Goal: Task Accomplishment & Management: Use online tool/utility

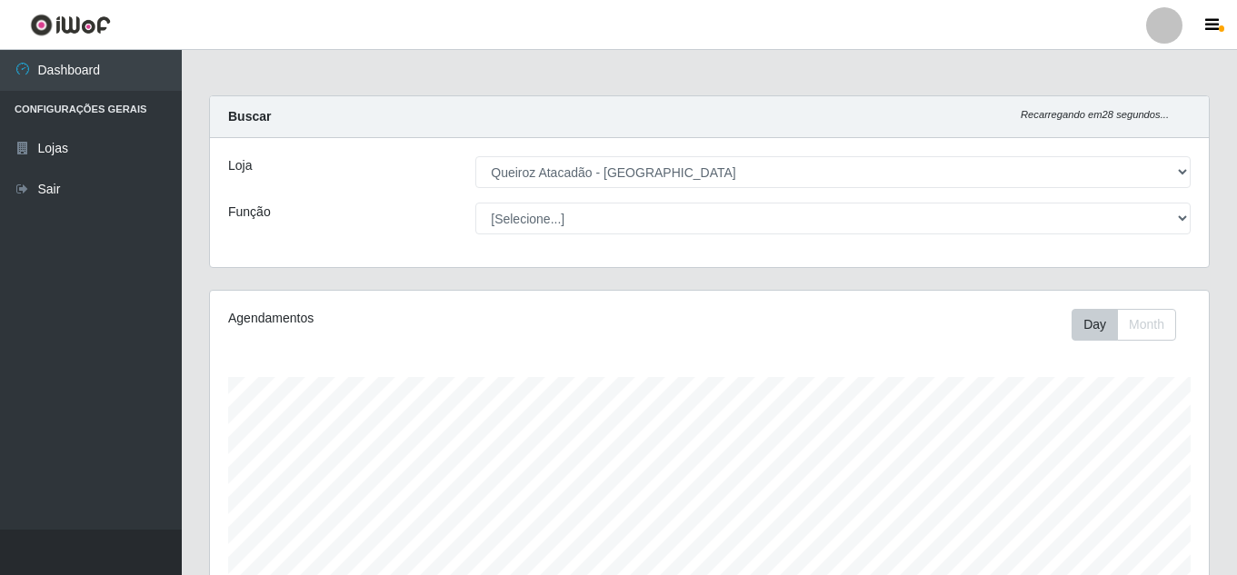
select select "225"
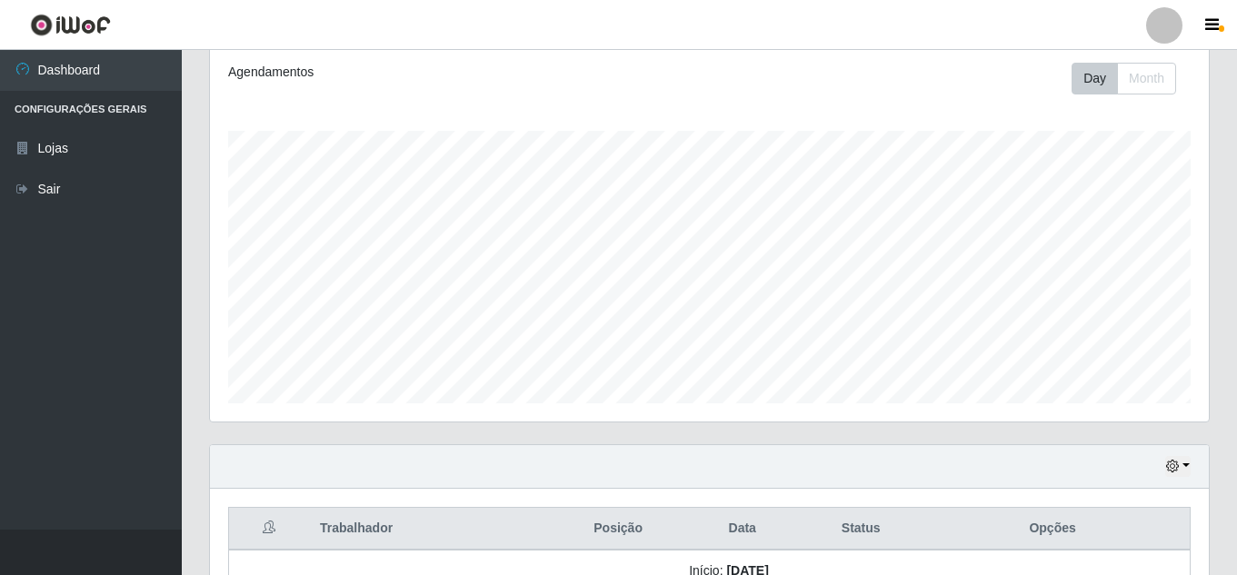
scroll to position [273, 0]
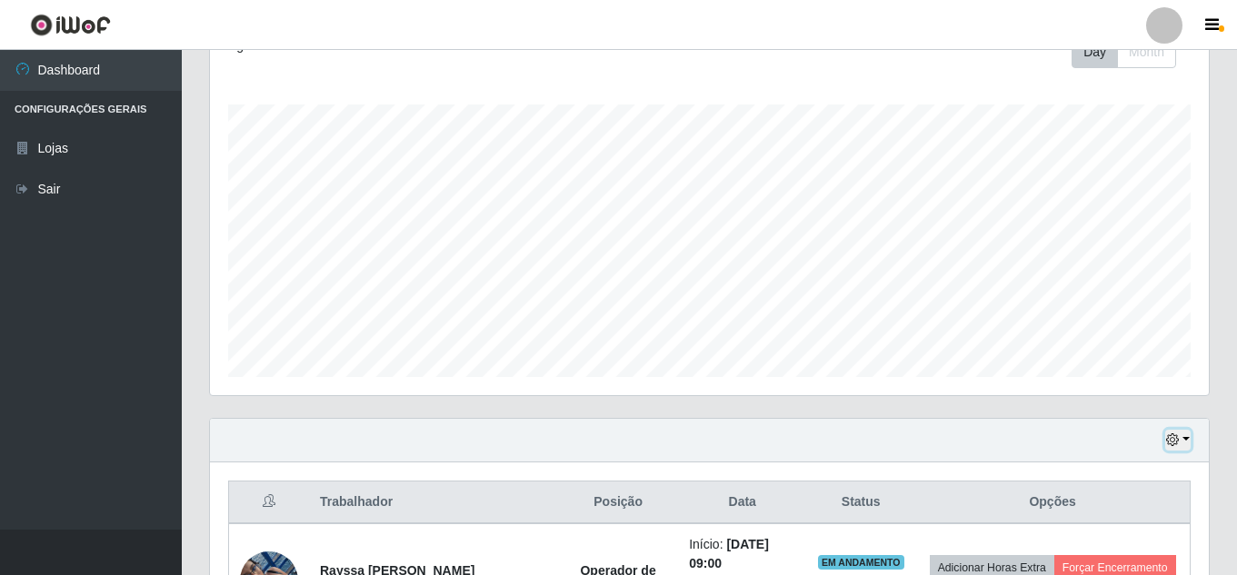
click at [1176, 438] on icon "button" at bounding box center [1172, 440] width 13 height 13
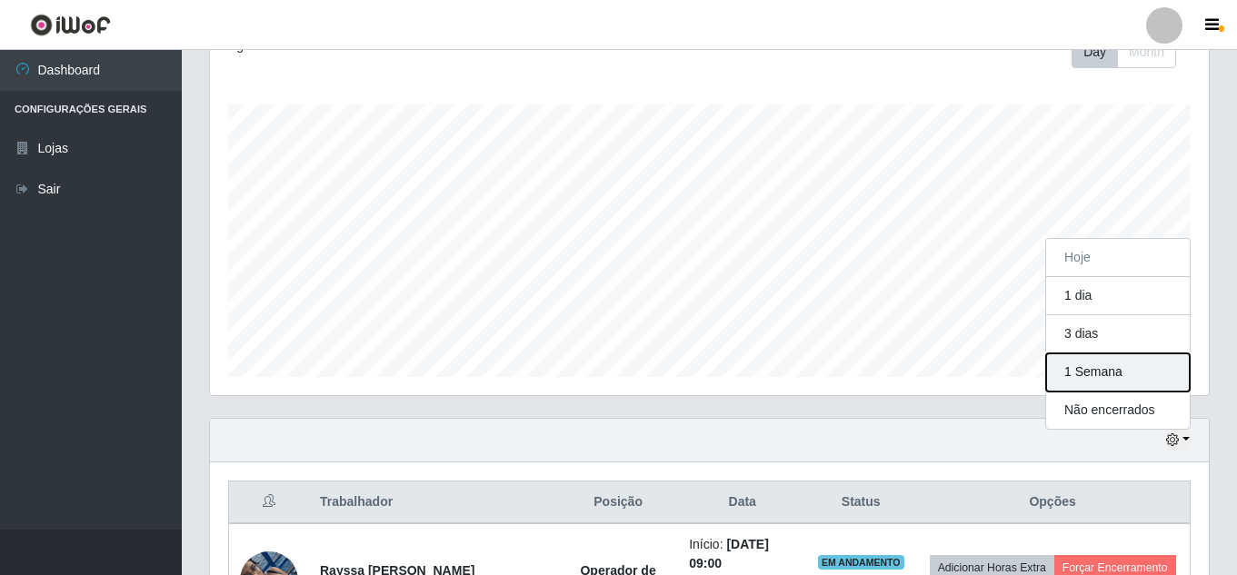
click at [1103, 378] on button "1 Semana" at bounding box center [1118, 373] width 144 height 38
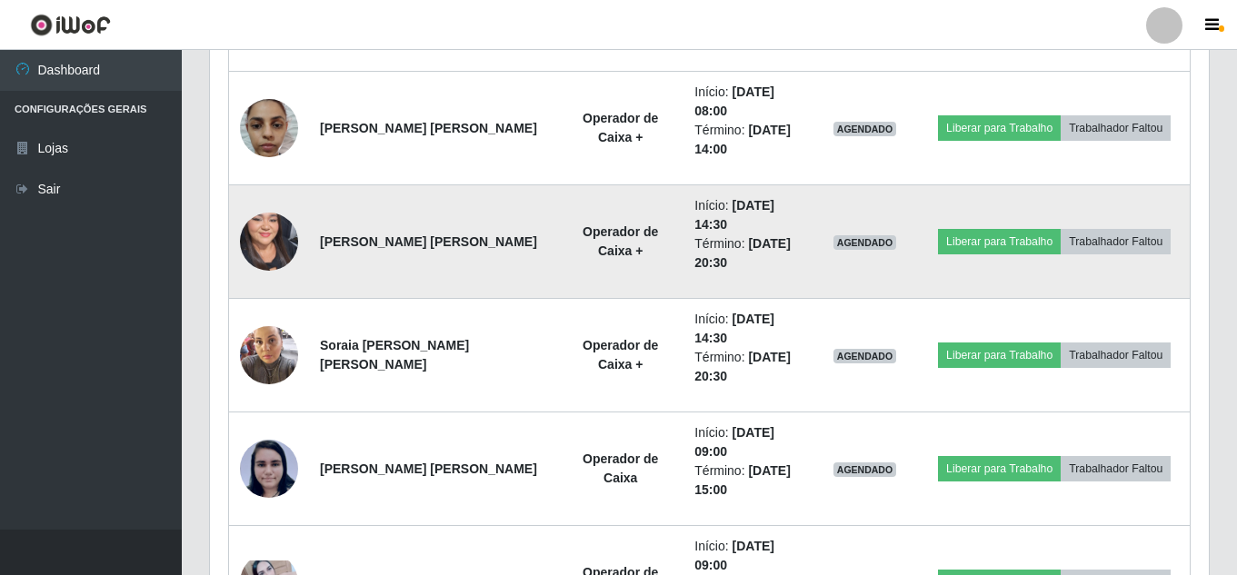
scroll to position [2580, 0]
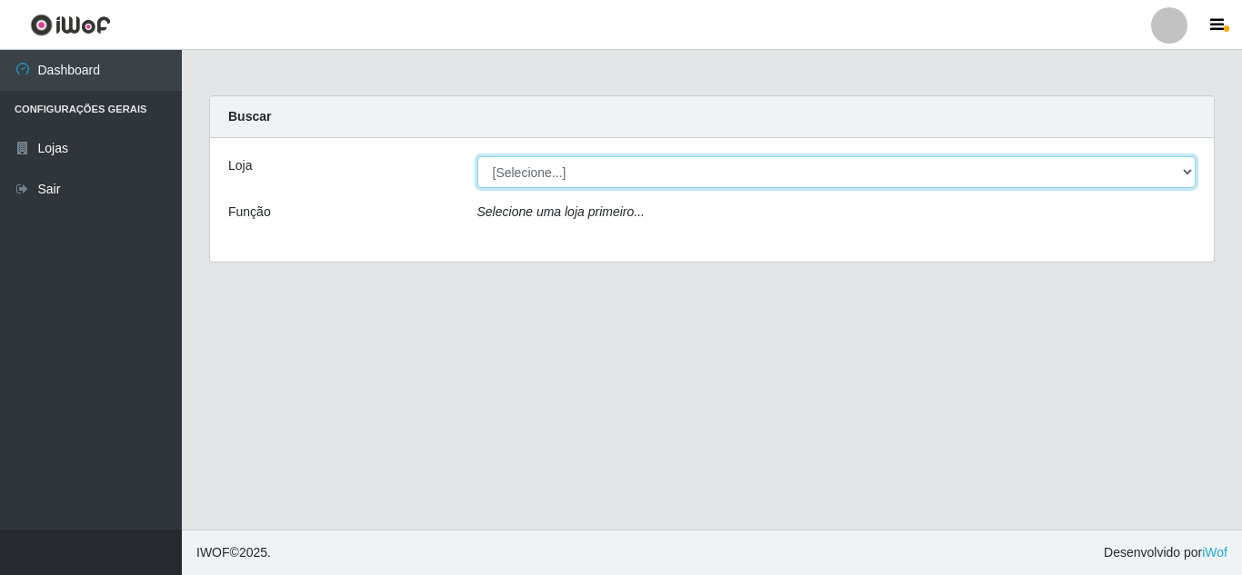
click at [564, 177] on select "[Selecione...] Queiroz Atacadão - [GEOGRAPHIC_DATA]" at bounding box center [836, 172] width 719 height 32
select select "225"
click at [477, 156] on select "[Selecione...] Queiroz Atacadão - [GEOGRAPHIC_DATA]" at bounding box center [836, 172] width 719 height 32
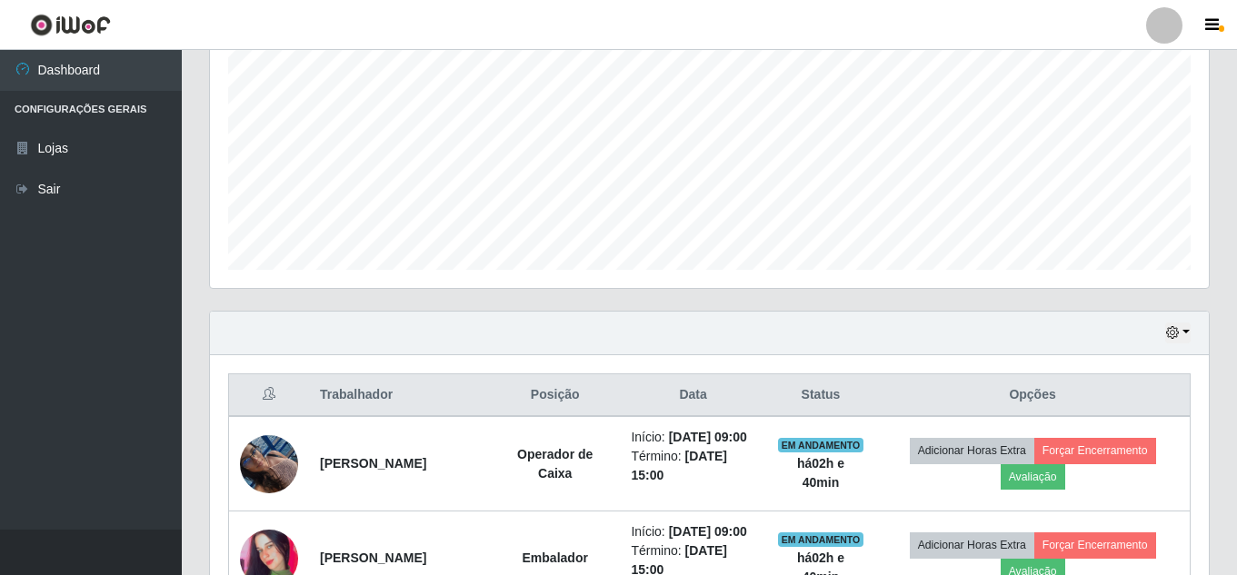
scroll to position [364, 0]
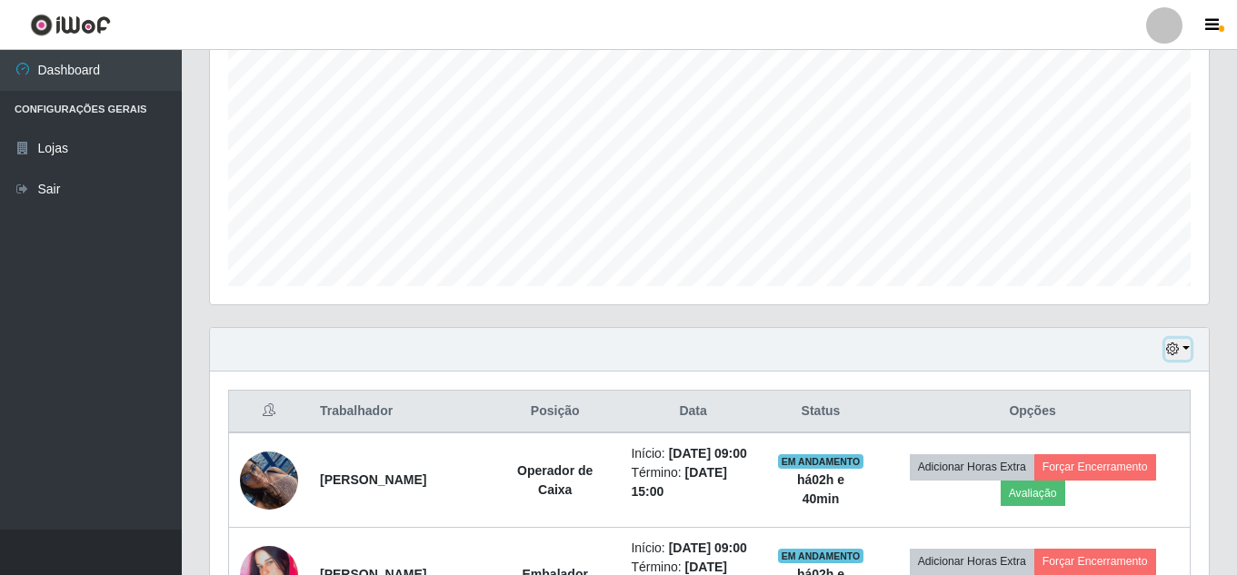
click at [1168, 352] on icon "button" at bounding box center [1172, 349] width 13 height 13
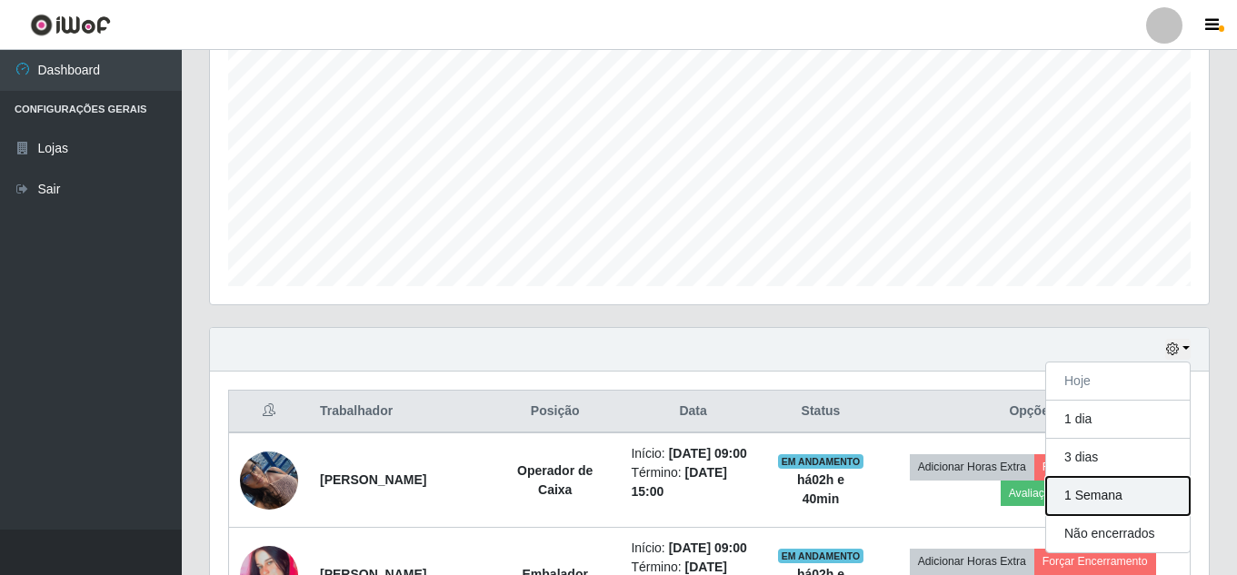
click at [1124, 499] on button "1 Semana" at bounding box center [1118, 496] width 144 height 38
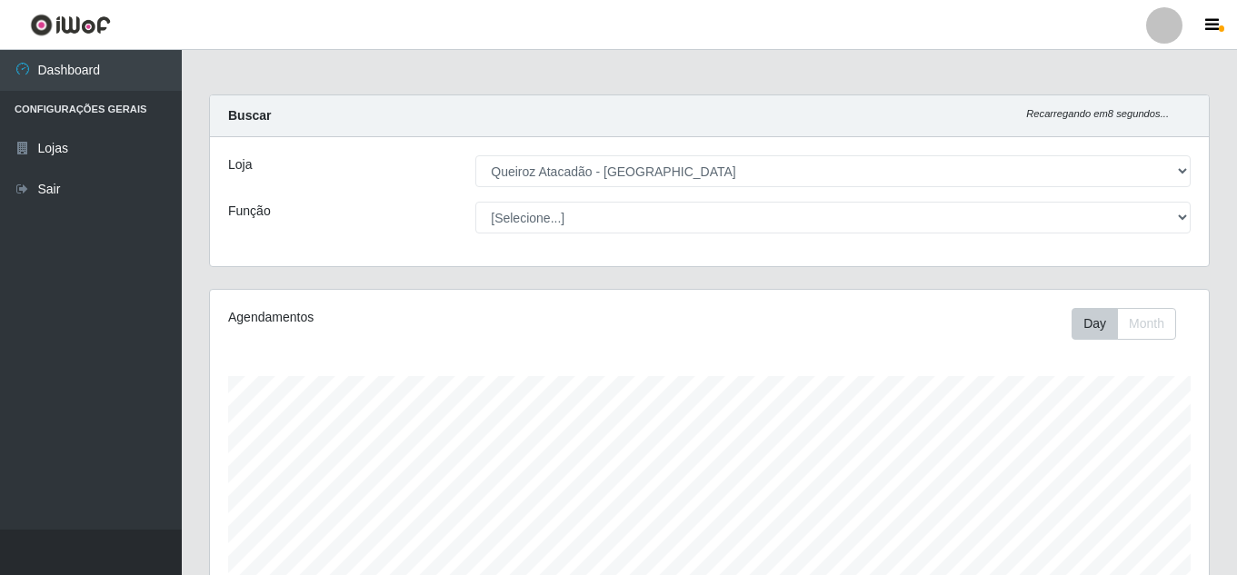
scroll to position [0, 0]
